Goal: Task Accomplishment & Management: Manage account settings

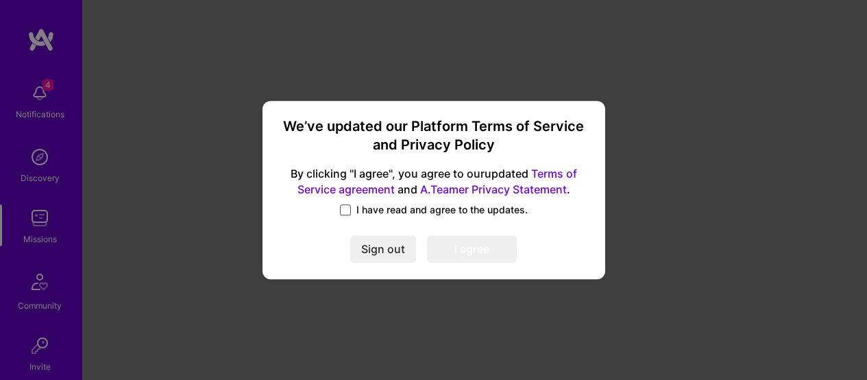
click at [349, 208] on span at bounding box center [345, 209] width 11 height 11
click at [0, 0] on input "I have read and agree to the updates." at bounding box center [0, 0] width 0 height 0
click at [474, 252] on button "I agree" at bounding box center [472, 248] width 90 height 27
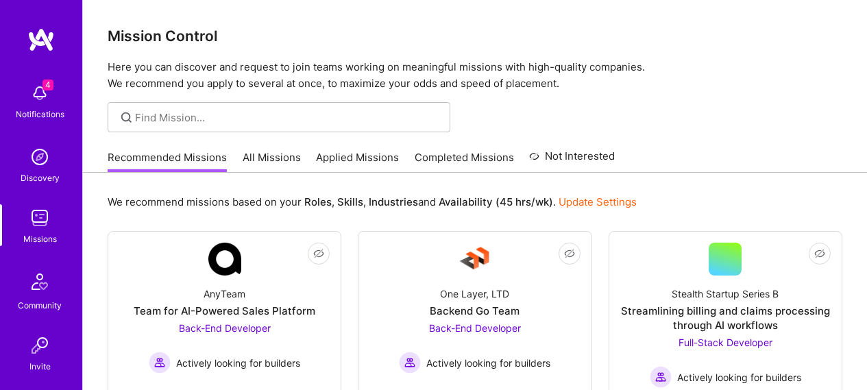
click at [566, 202] on link "Update Settings" at bounding box center [598, 201] width 78 height 13
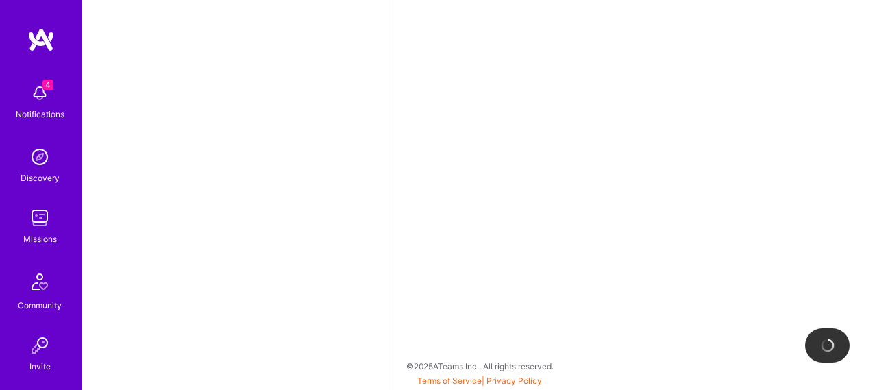
select select "AU"
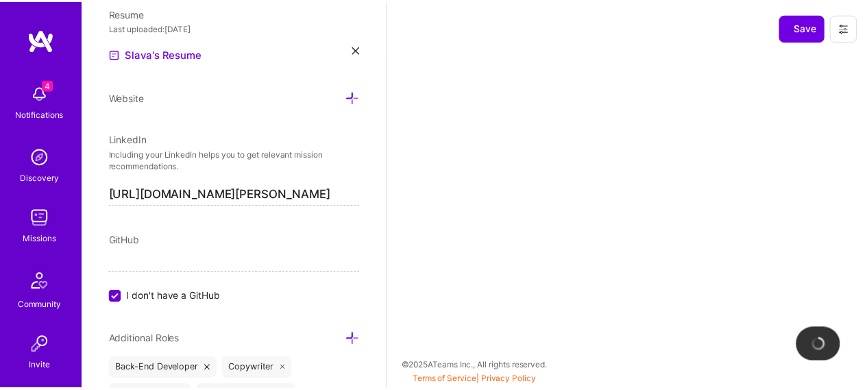
scroll to position [0, 23]
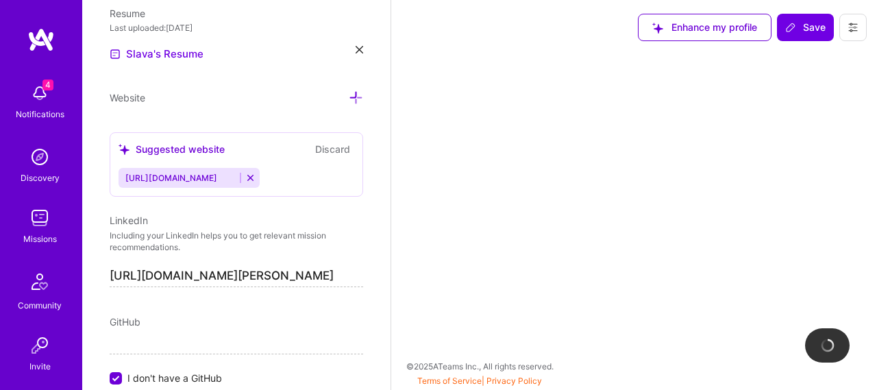
select select "Right Now"
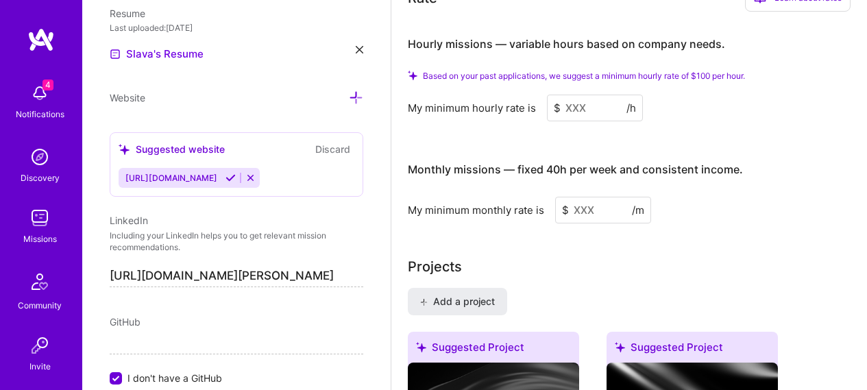
scroll to position [576, 0]
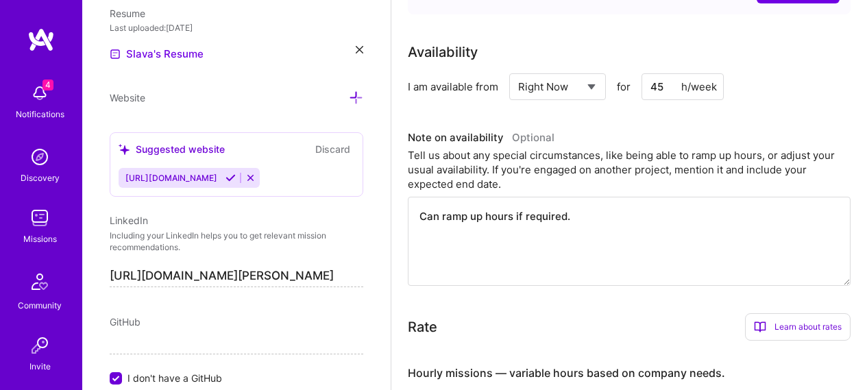
drag, startPoint x: 663, startPoint y: 83, endPoint x: 643, endPoint y: 82, distance: 19.9
click at [643, 82] on input "45" at bounding box center [683, 86] width 82 height 27
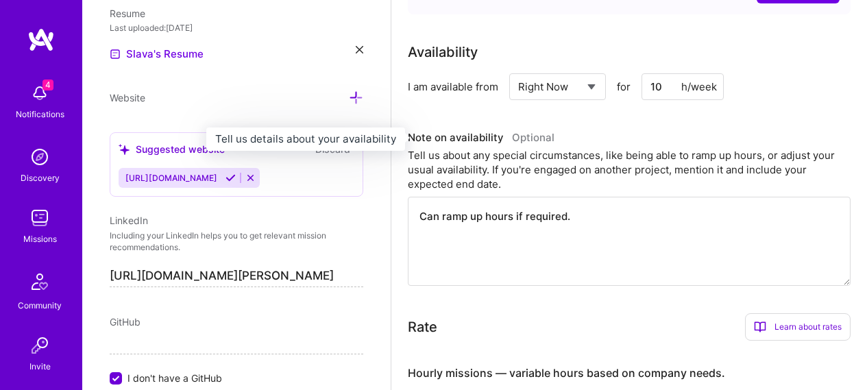
type input "10"
click at [589, 140] on h3 "Note on availability Optional" at bounding box center [629, 138] width 443 height 21
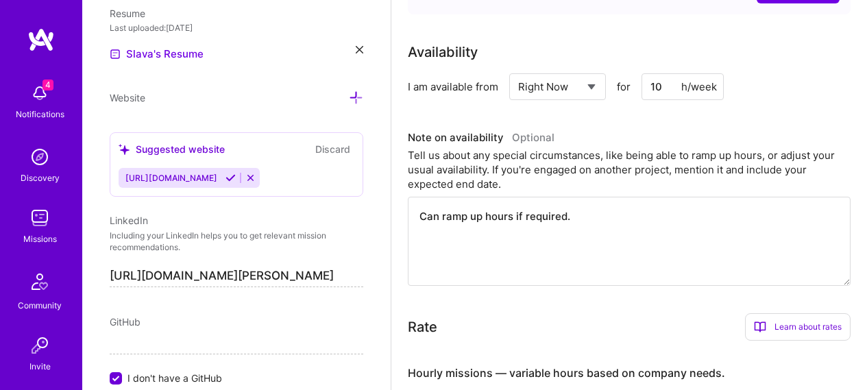
click at [585, 214] on textarea "Can ramp up hours if required." at bounding box center [629, 241] width 443 height 89
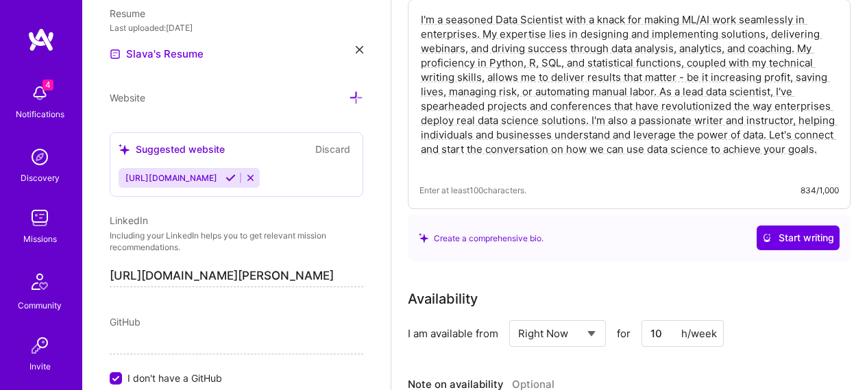
scroll to position [0, 0]
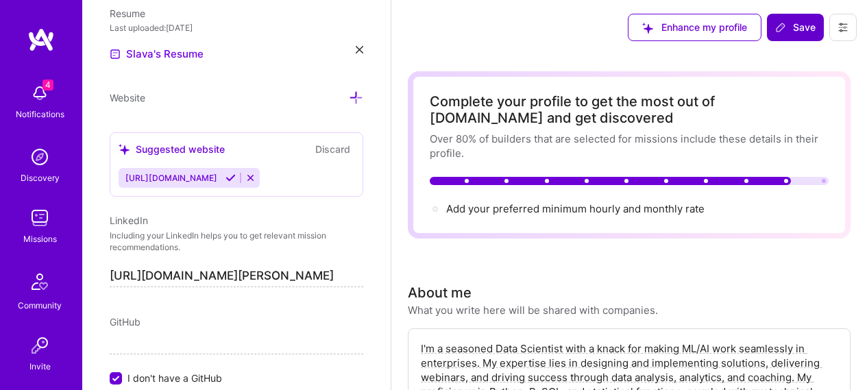
type textarea "Will have more availability starting in November/late October."
click at [796, 18] on button "Save" at bounding box center [795, 27] width 57 height 27
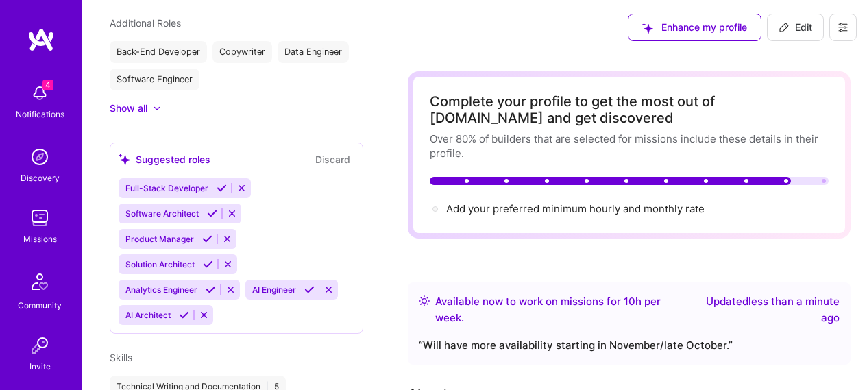
scroll to position [437, 0]
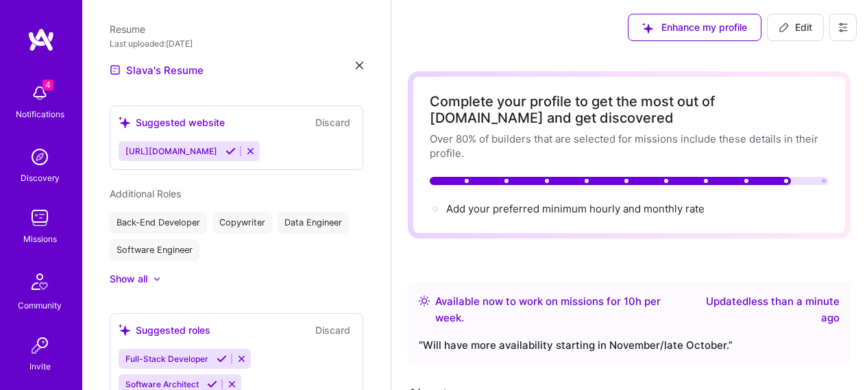
click at [34, 149] on img at bounding box center [39, 156] width 27 height 27
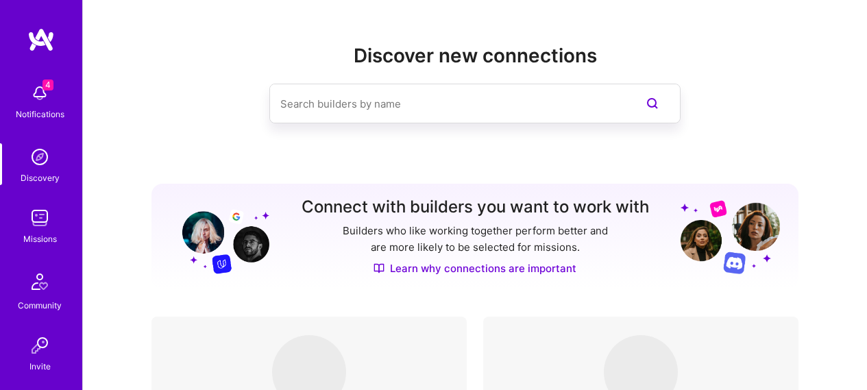
click at [44, 208] on img at bounding box center [39, 217] width 27 height 27
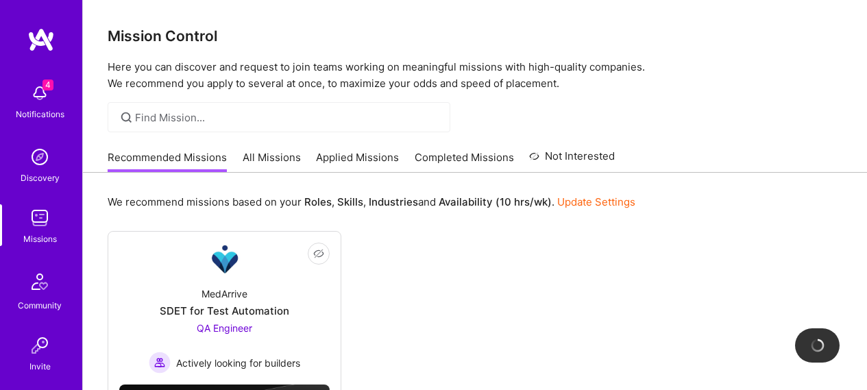
scroll to position [165, 0]
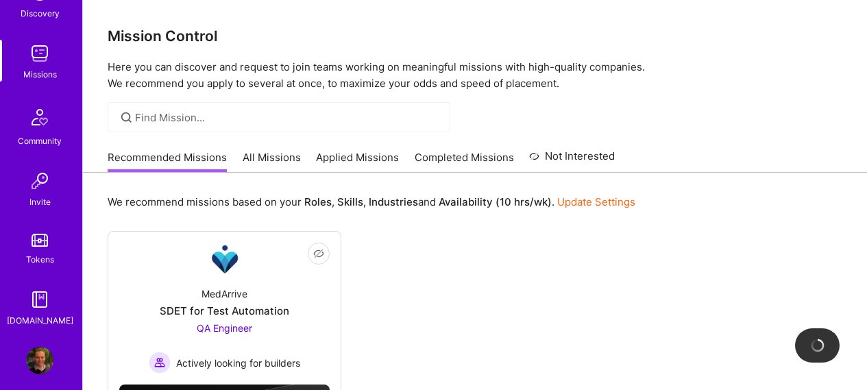
click at [32, 354] on img at bounding box center [39, 360] width 27 height 27
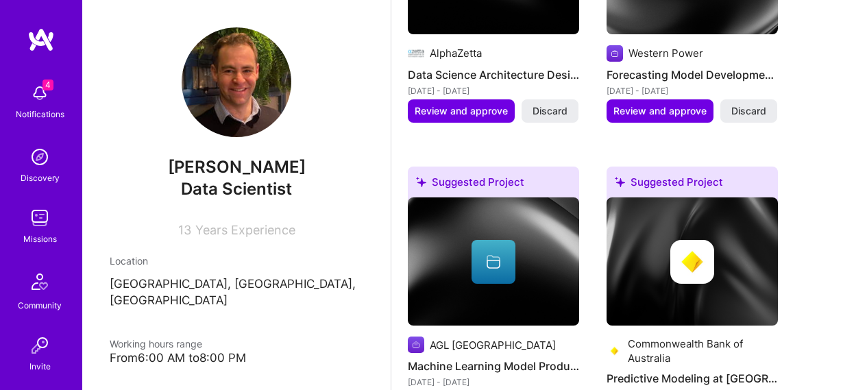
scroll to position [1316, 0]
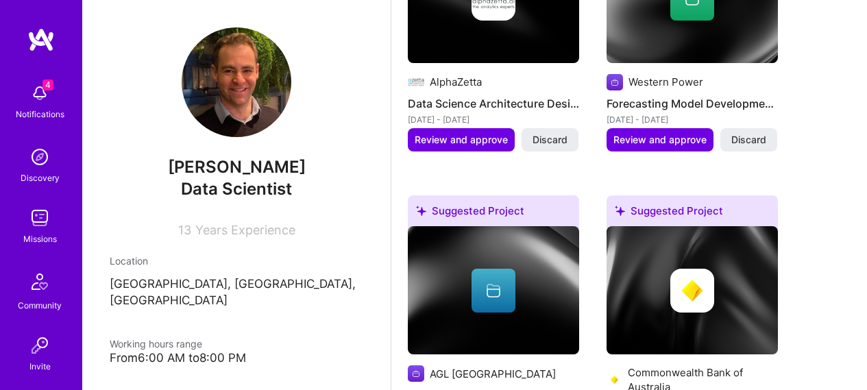
click at [32, 169] on img at bounding box center [39, 156] width 27 height 27
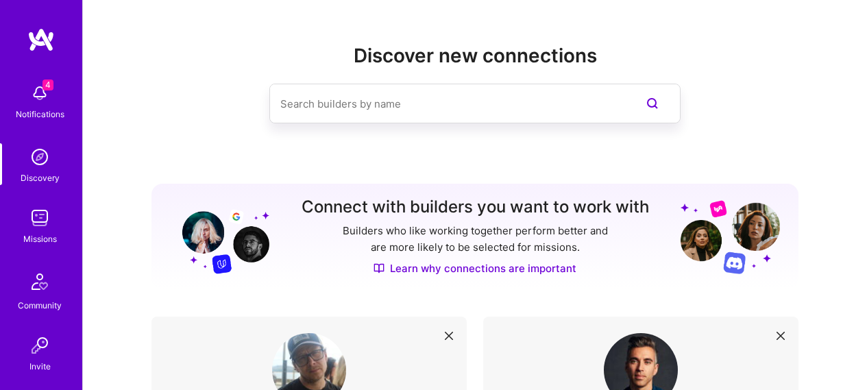
click at [43, 217] on img at bounding box center [39, 217] width 27 height 27
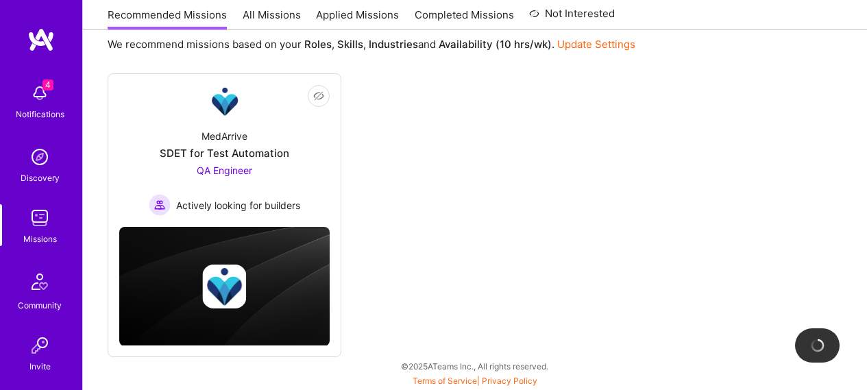
scroll to position [75, 0]
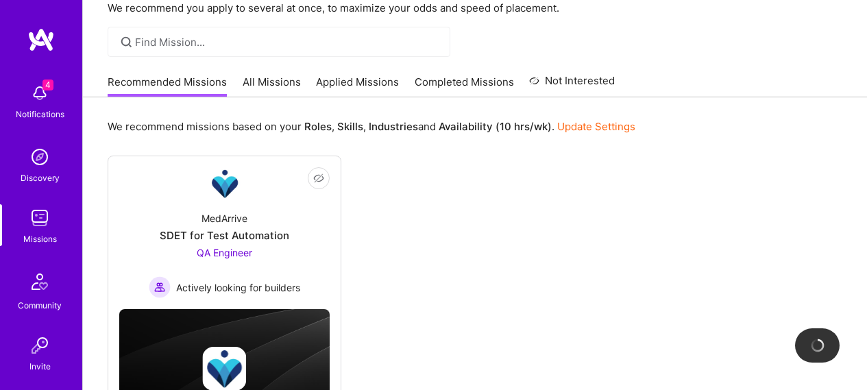
click at [288, 80] on link "All Missions" at bounding box center [272, 86] width 58 height 23
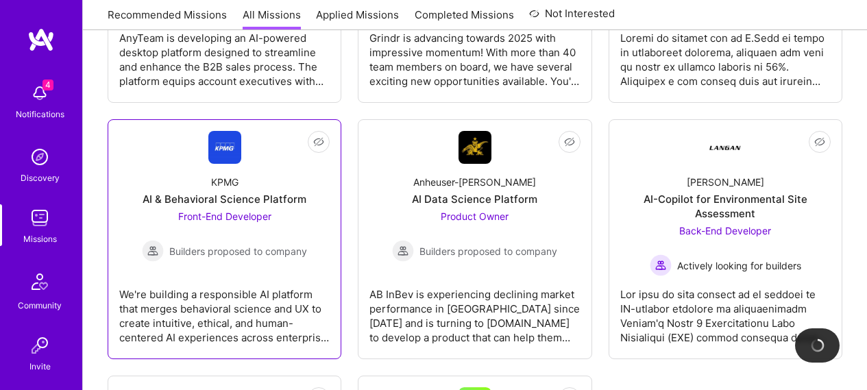
scroll to position [3949, 0]
